Goal: Communication & Community: Share content

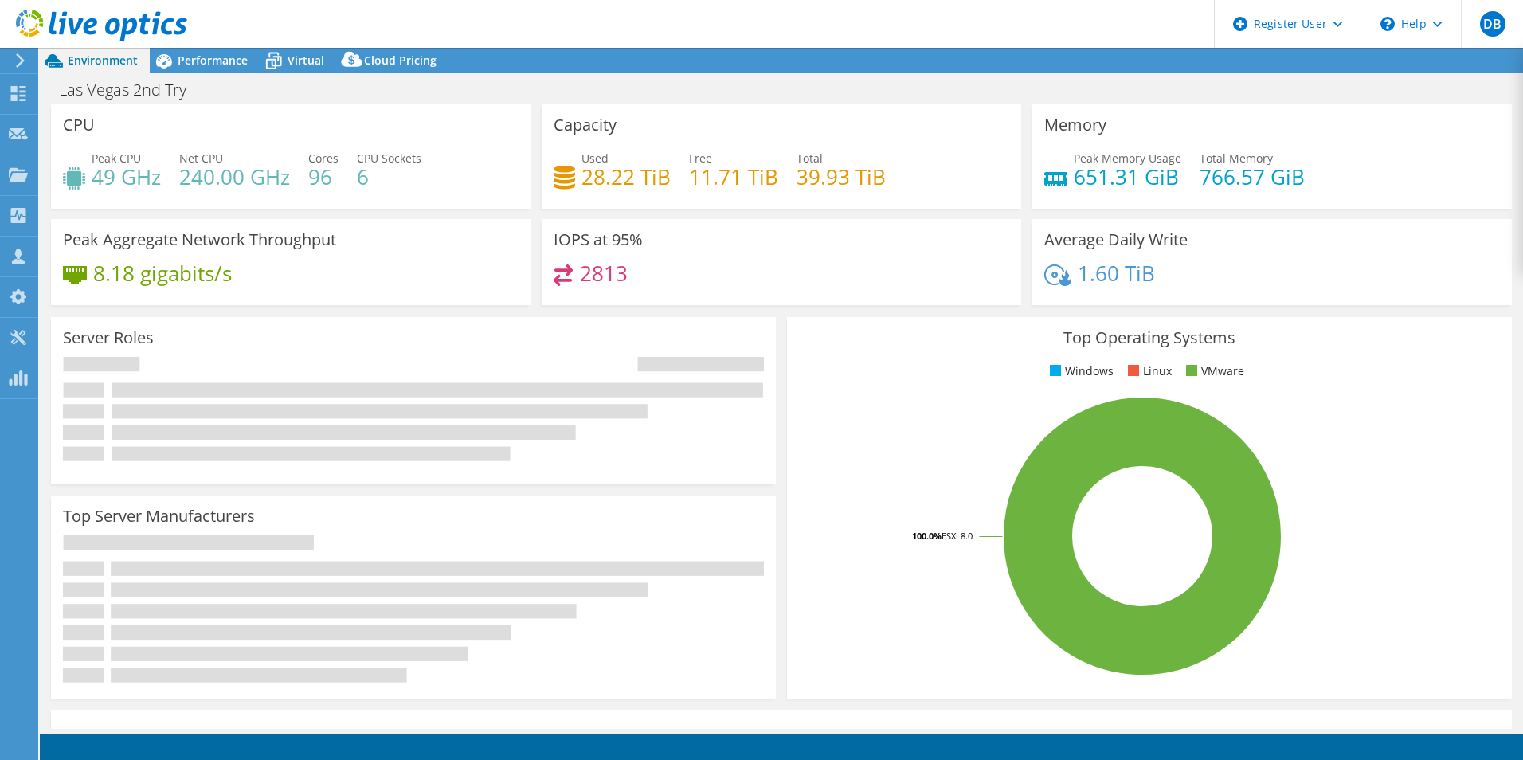
select select "USD"
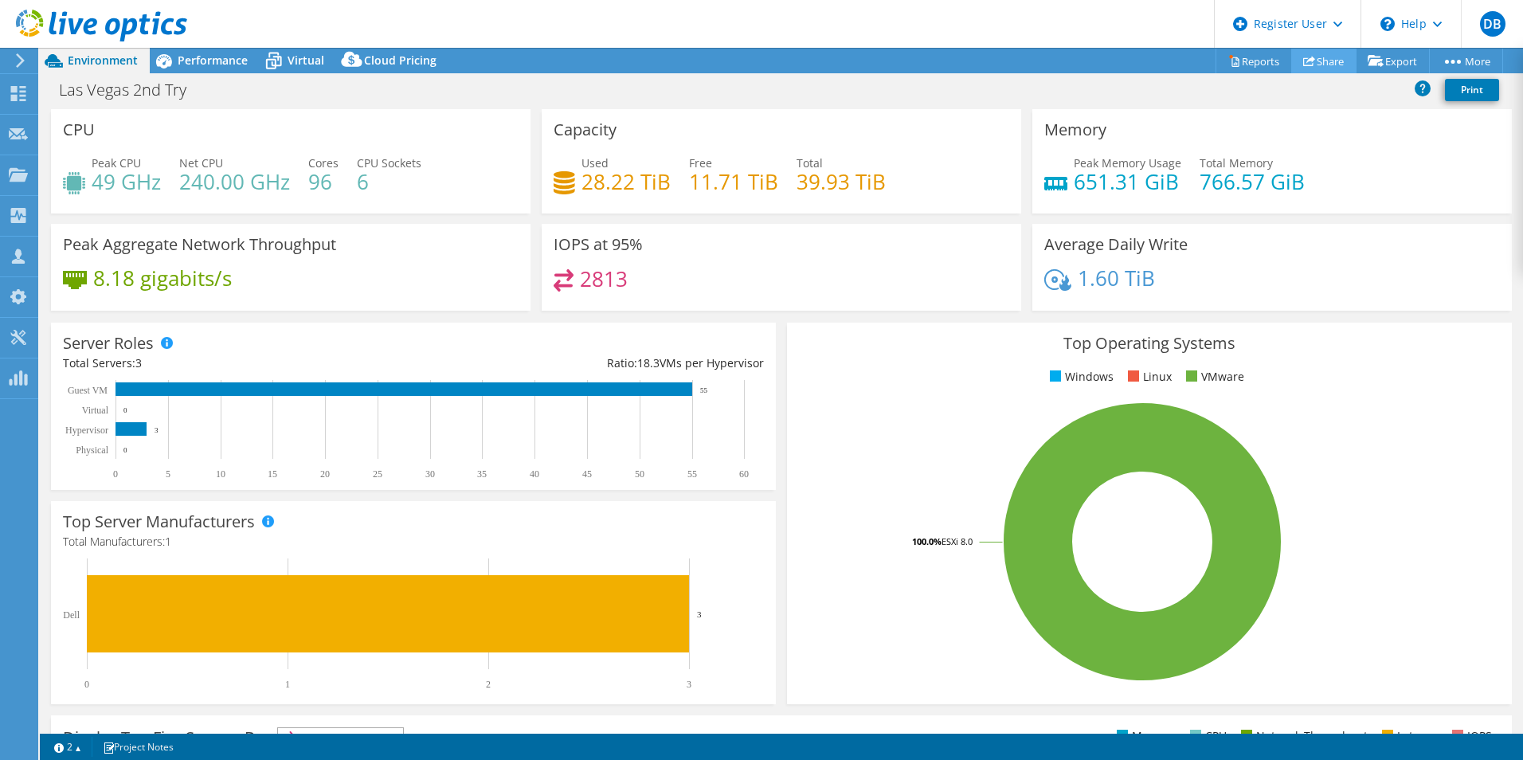
click at [1314, 62] on link "Share" at bounding box center [1323, 61] width 65 height 25
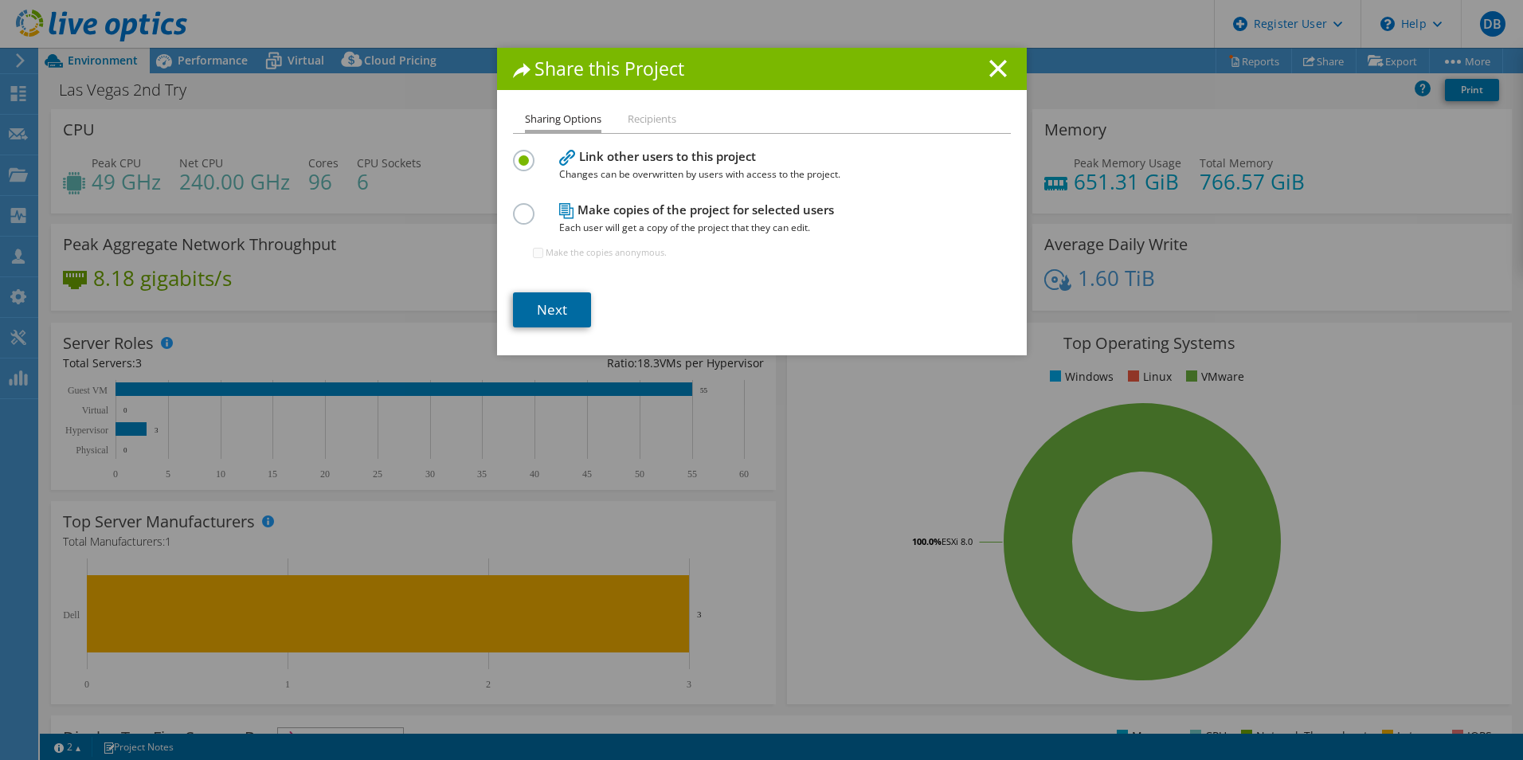
click at [526, 315] on link "Next" at bounding box center [552, 309] width 78 height 35
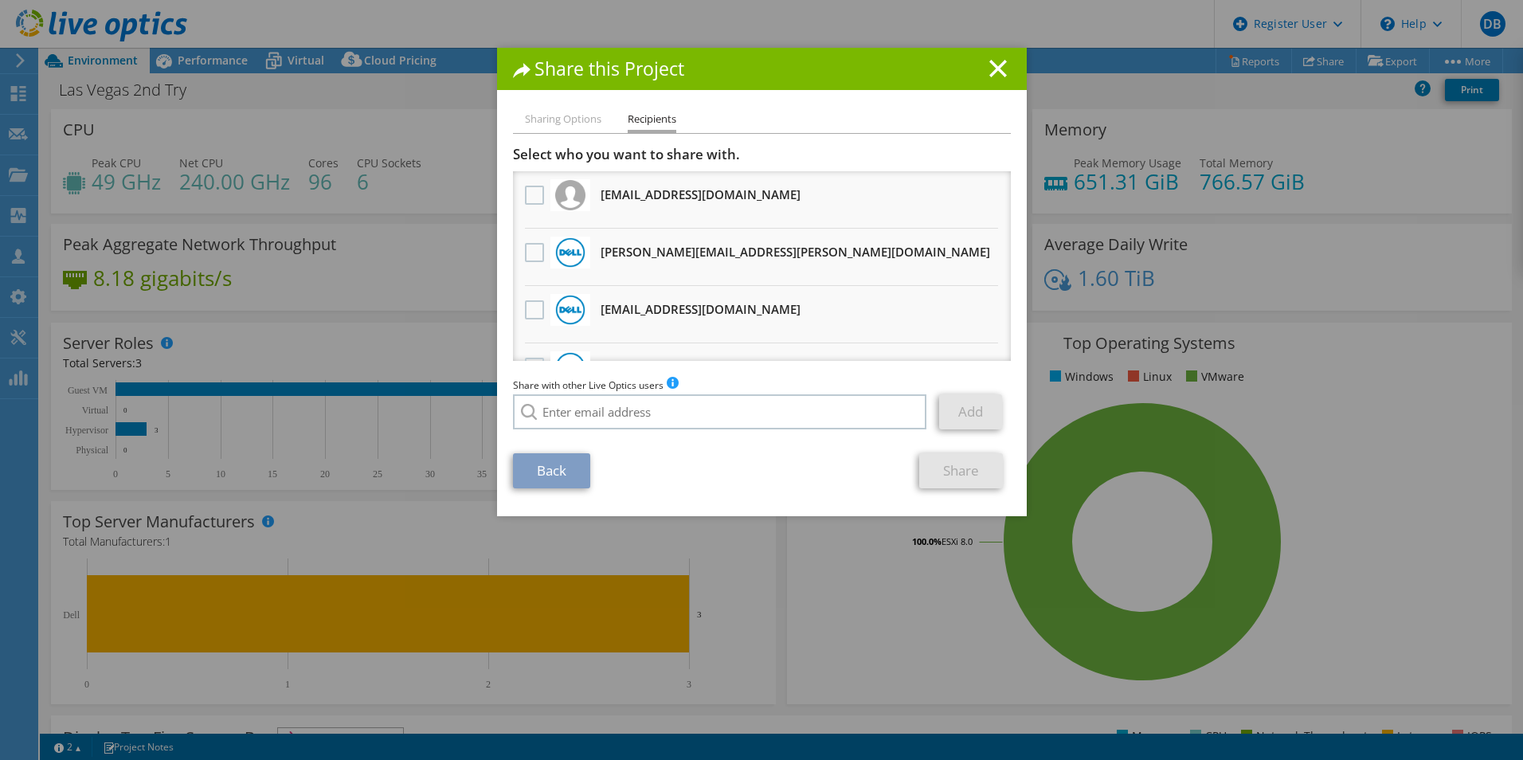
scroll to position [40, 0]
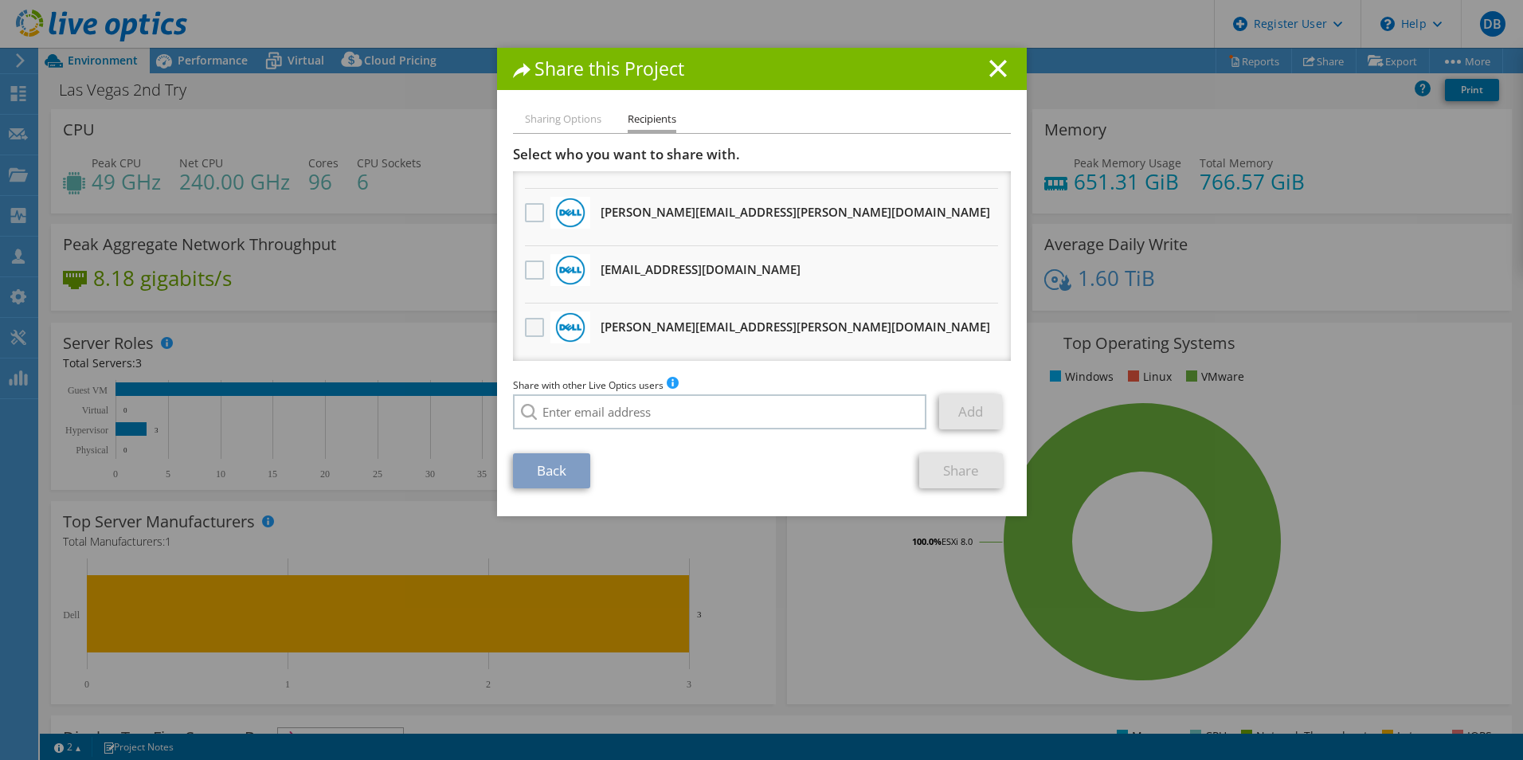
click at [525, 330] on label at bounding box center [536, 327] width 23 height 19
click at [0, 0] on input "checkbox" at bounding box center [0, 0] width 0 height 0
click at [534, 208] on label at bounding box center [536, 212] width 23 height 19
click at [0, 0] on input "checkbox" at bounding box center [0, 0] width 0 height 0
click at [973, 480] on link "Share" at bounding box center [961, 470] width 84 height 35
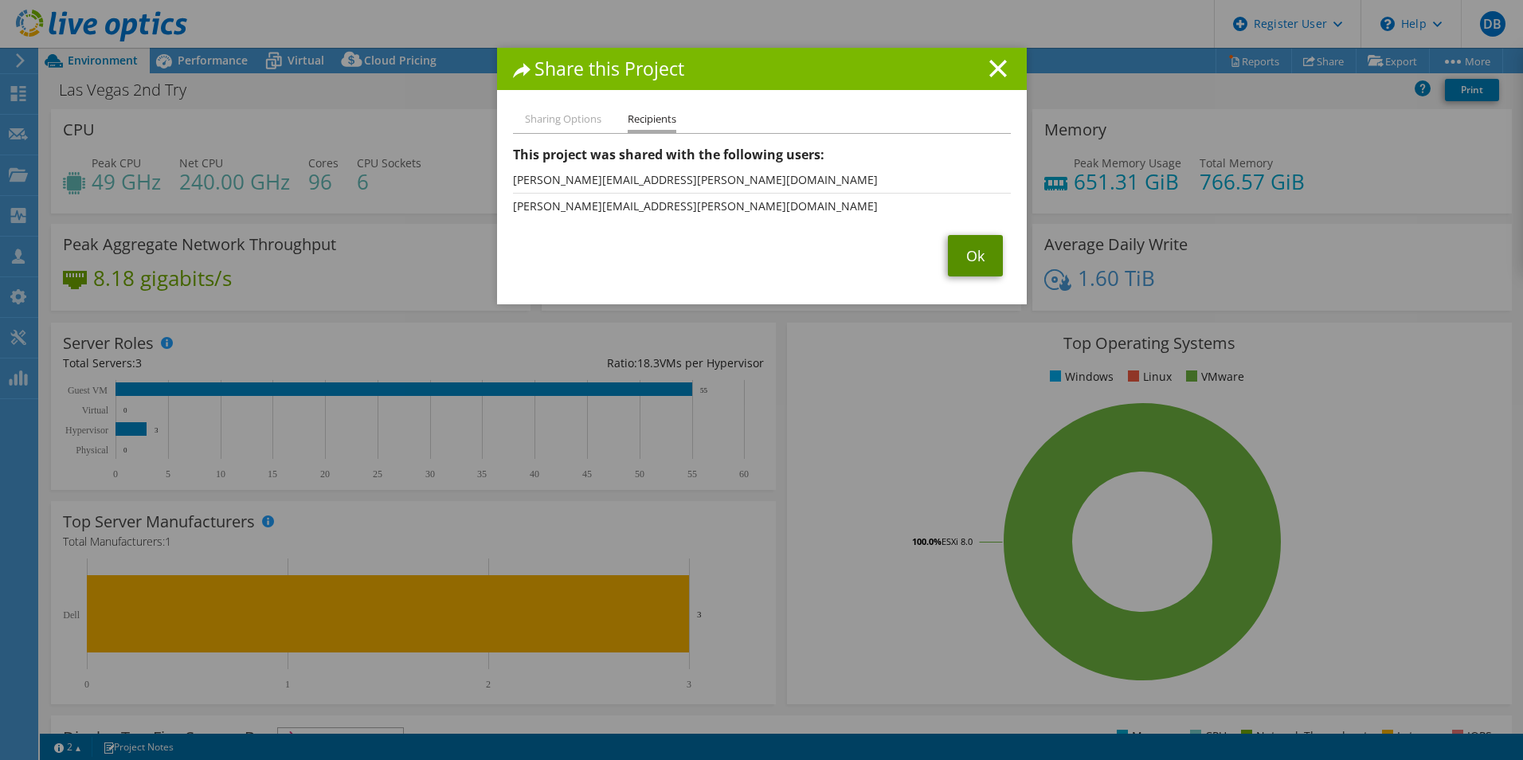
click at [974, 251] on link "Ok" at bounding box center [975, 255] width 55 height 41
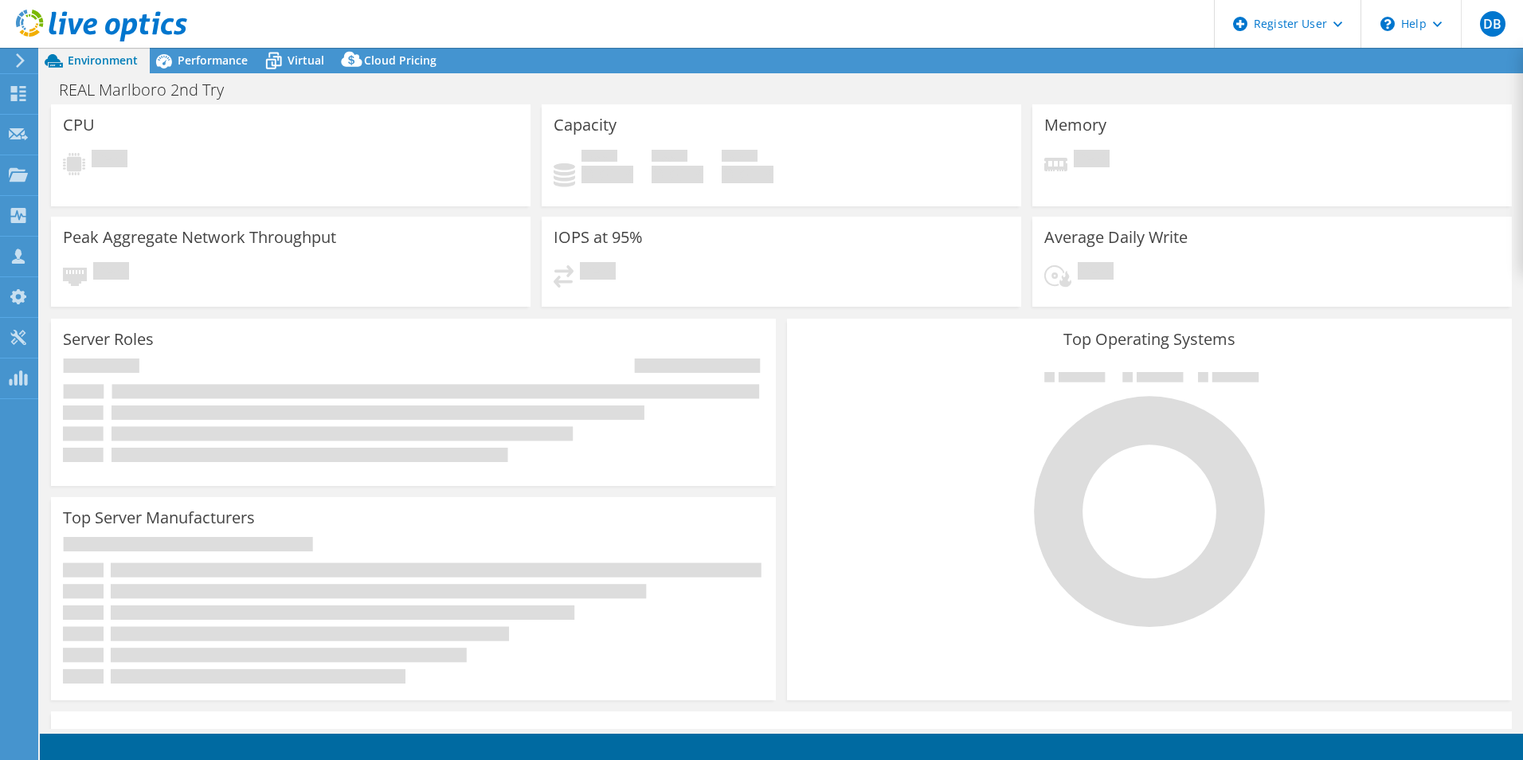
select select "USD"
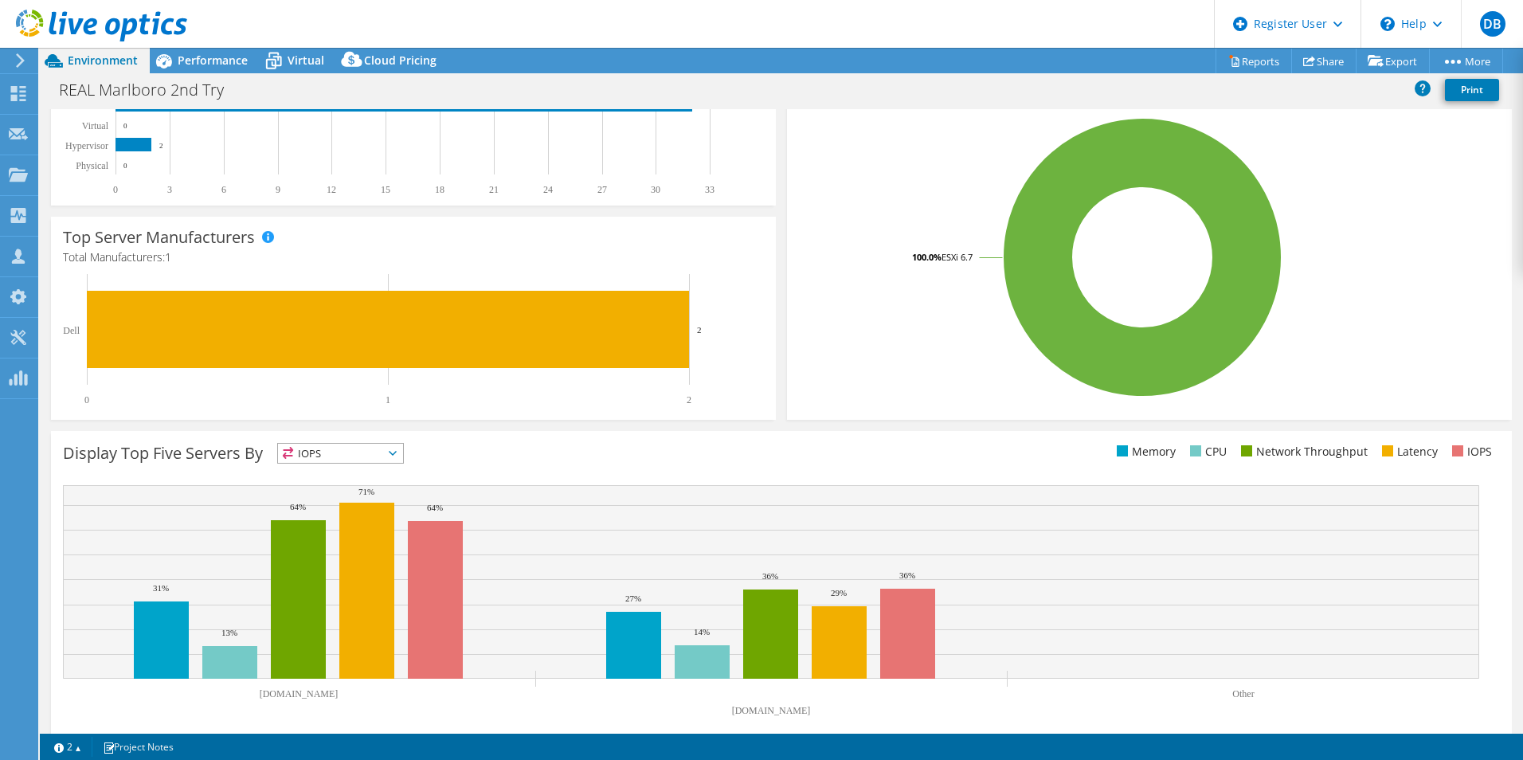
scroll to position [304, 0]
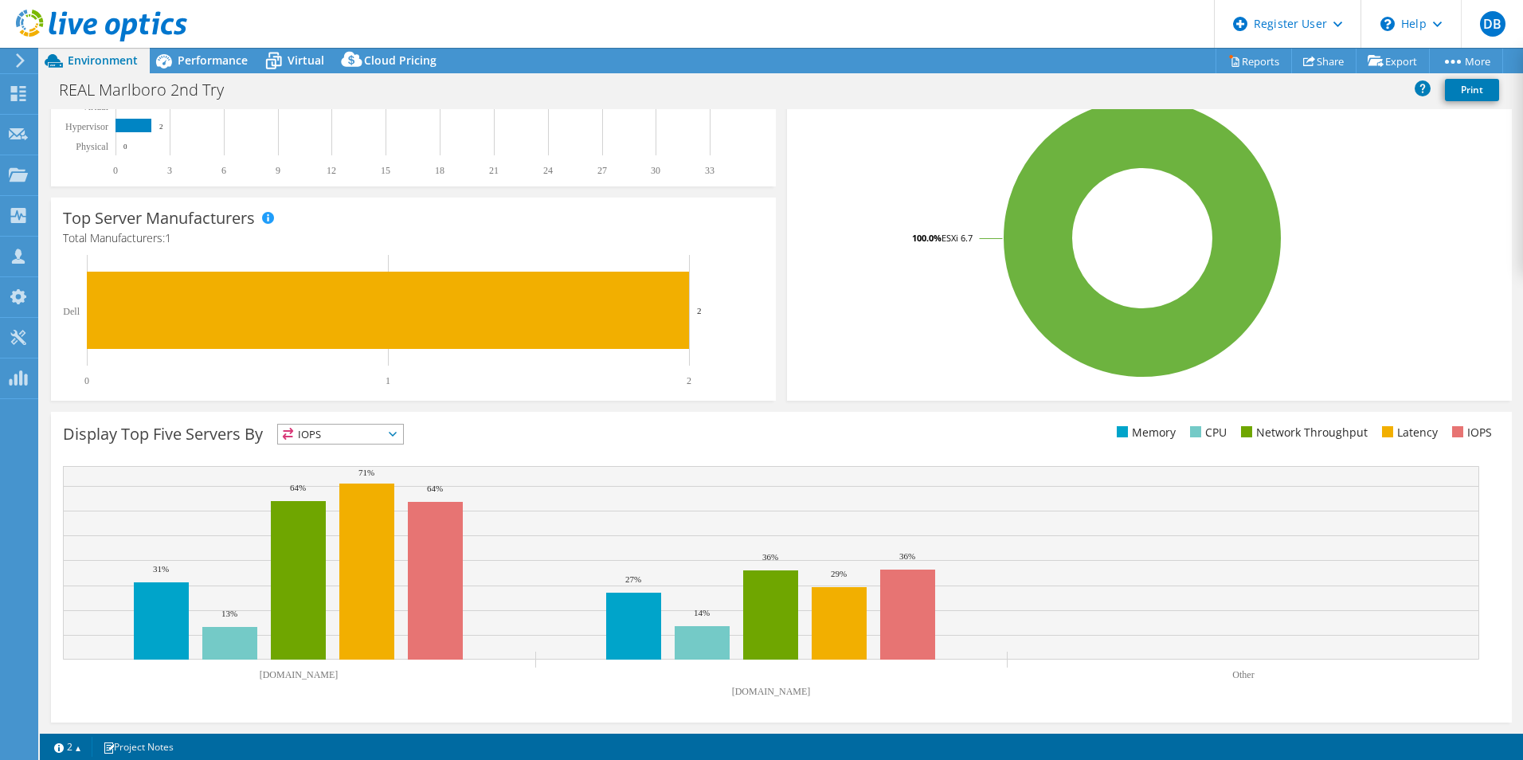
click at [585, 41] on header "DB Dell User [PERSON_NAME] [PERSON_NAME][EMAIL_ADDRESS][PERSON_NAME][DOMAIN_NAM…" at bounding box center [761, 24] width 1523 height 48
click at [1303, 61] on use at bounding box center [1309, 61] width 12 height 10
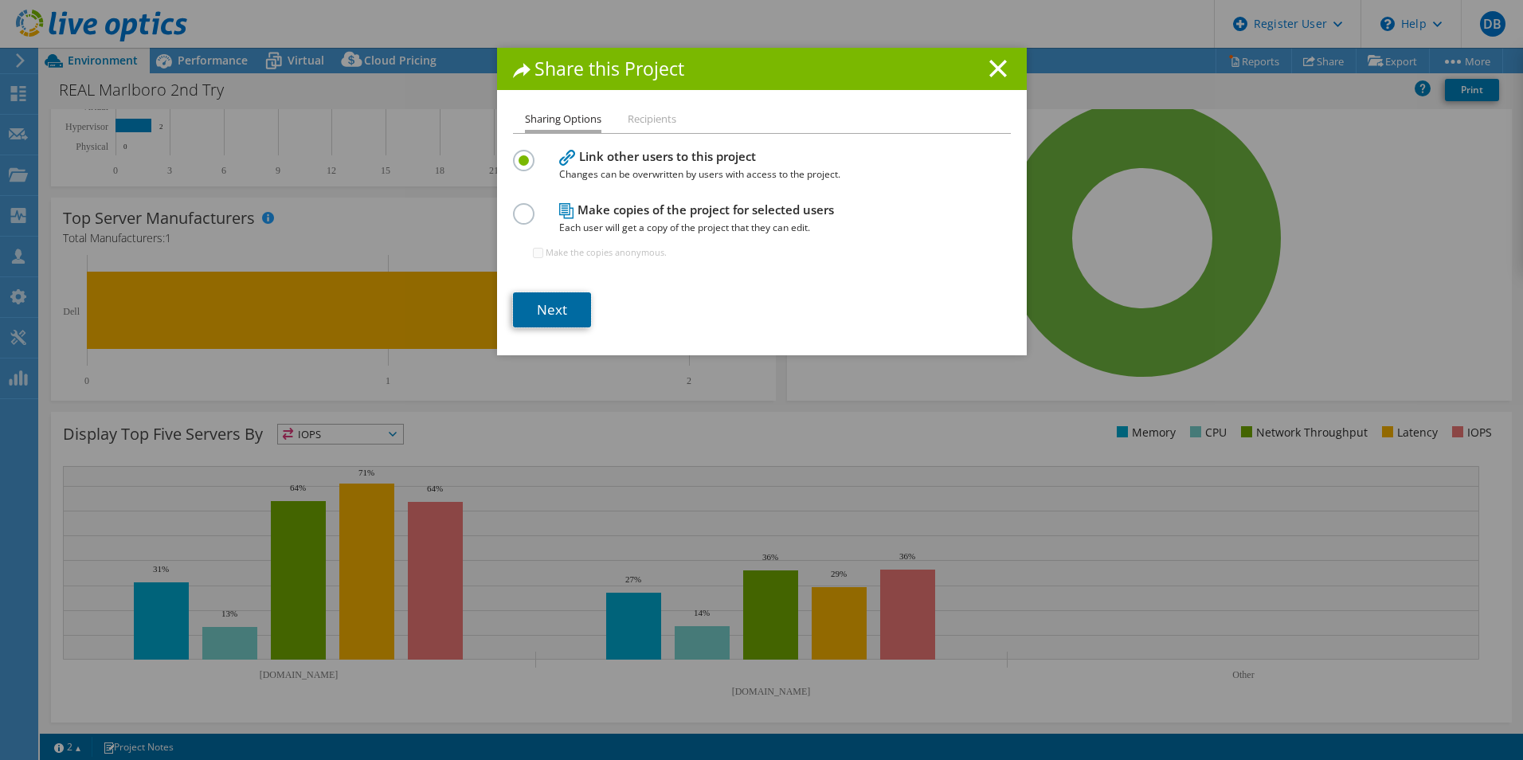
click at [561, 315] on link "Next" at bounding box center [552, 309] width 78 height 35
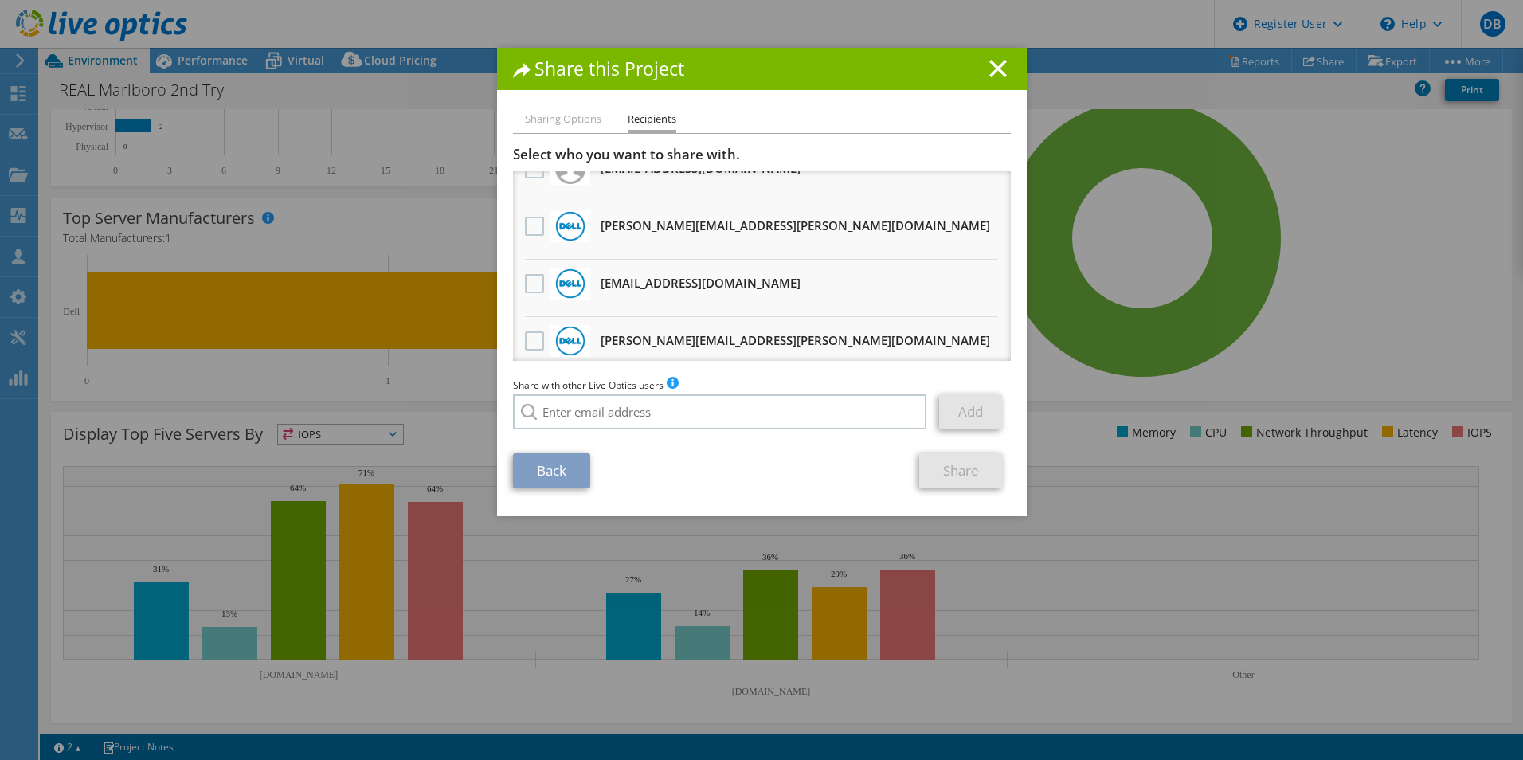
scroll to position [40, 0]
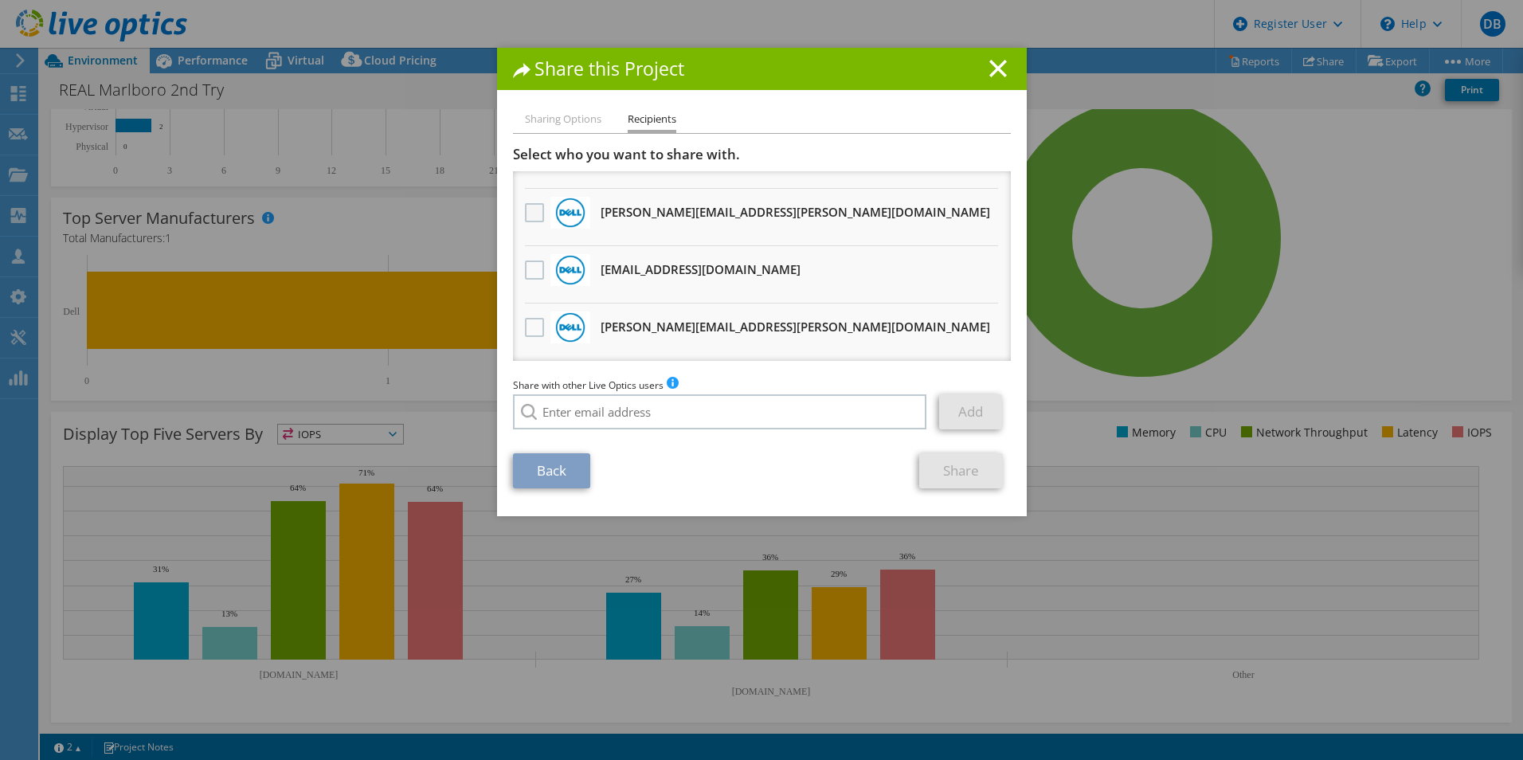
click at [535, 209] on label at bounding box center [536, 212] width 23 height 19
click at [0, 0] on input "checkbox" at bounding box center [0, 0] width 0 height 0
click at [532, 331] on label at bounding box center [536, 327] width 23 height 19
click at [0, 0] on input "checkbox" at bounding box center [0, 0] width 0 height 0
click at [976, 456] on link "Share" at bounding box center [961, 470] width 84 height 35
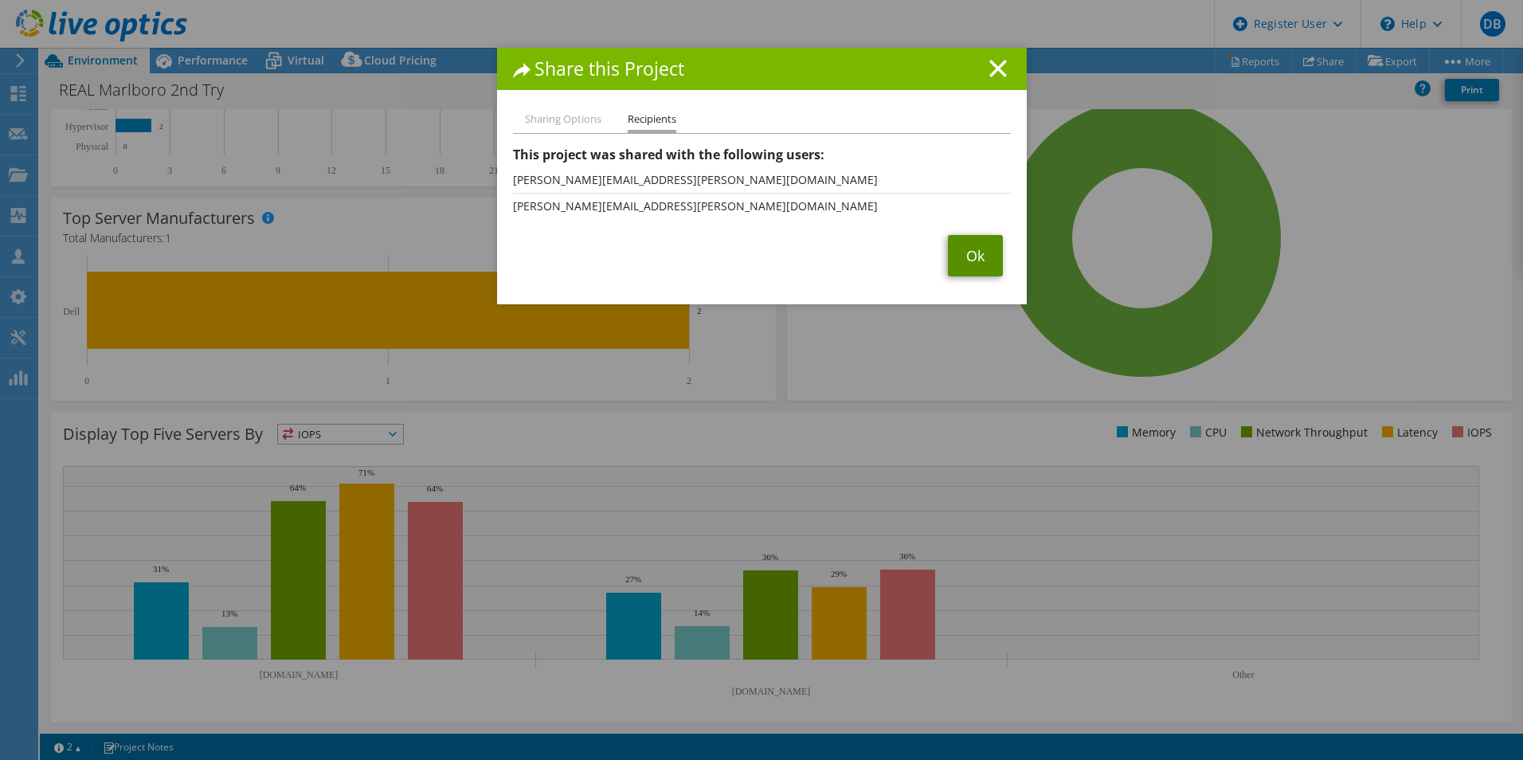
click at [958, 246] on link "Ok" at bounding box center [975, 255] width 55 height 41
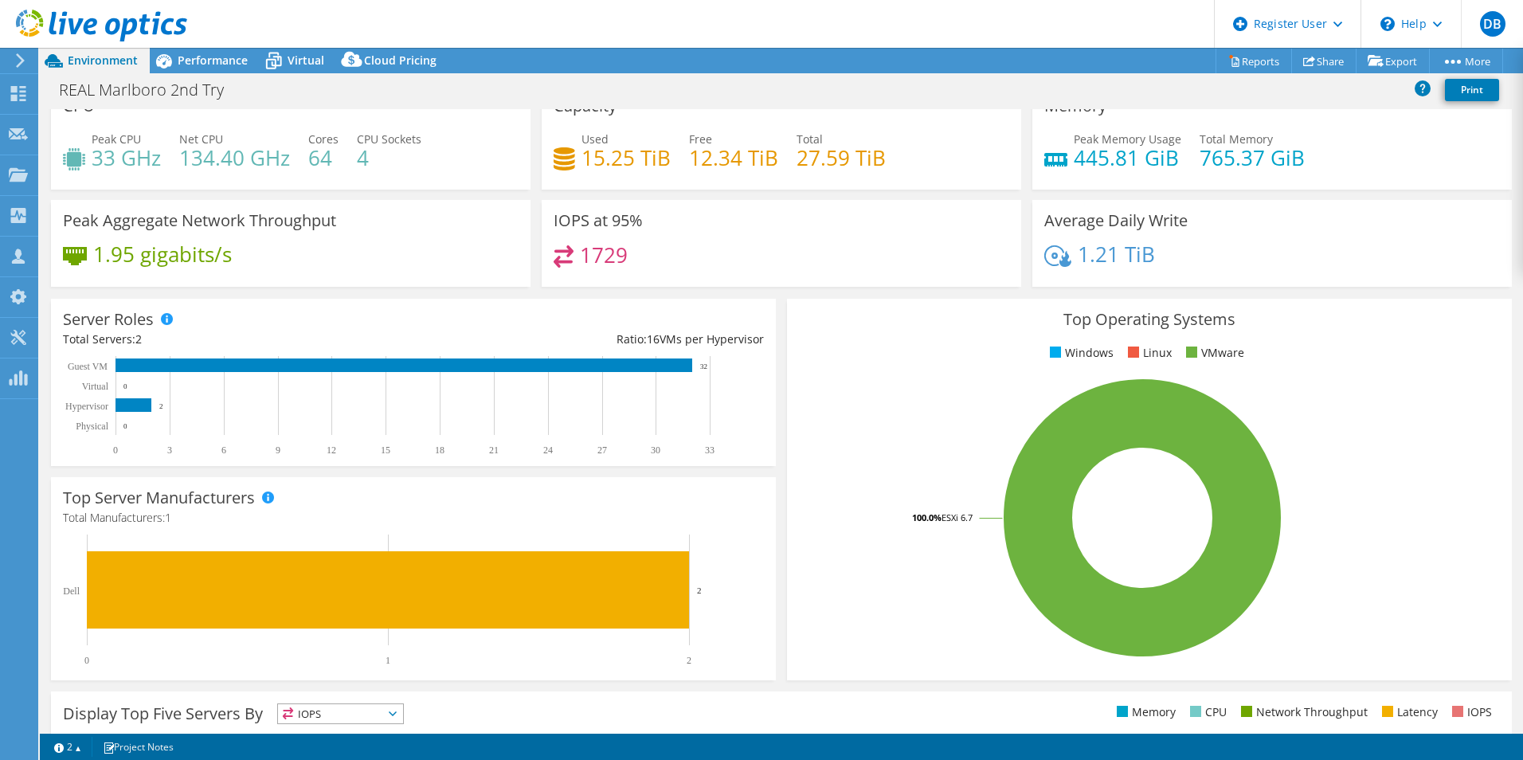
scroll to position [0, 0]
